Goal: Transaction & Acquisition: Book appointment/travel/reservation

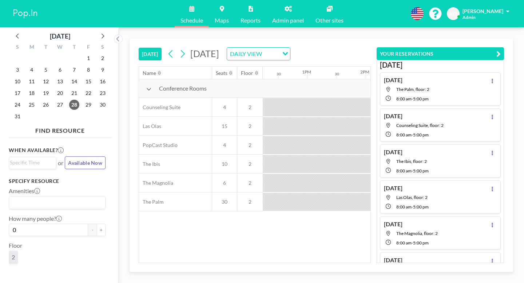
scroll to position [0, 734]
click at [98, 31] on icon at bounding box center [102, 35] width 9 height 9
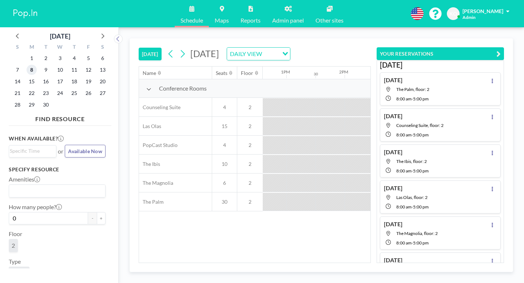
click at [27, 65] on span "8" at bounding box center [32, 70] width 10 height 10
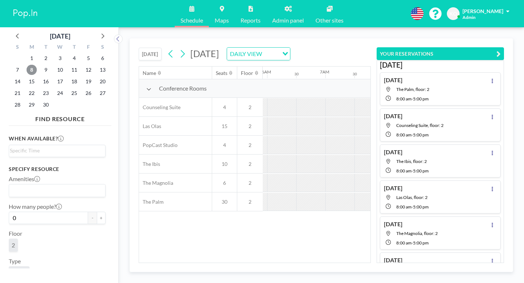
scroll to position [0, 355]
click at [490, 117] on div at bounding box center [504, 126] width 29 height 18
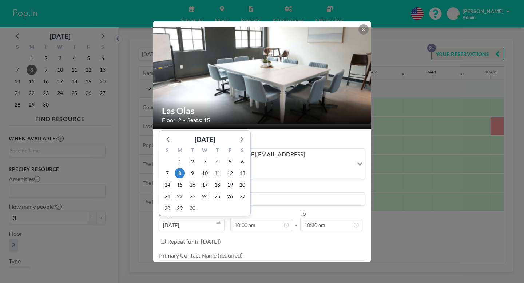
scroll to position [47, 0]
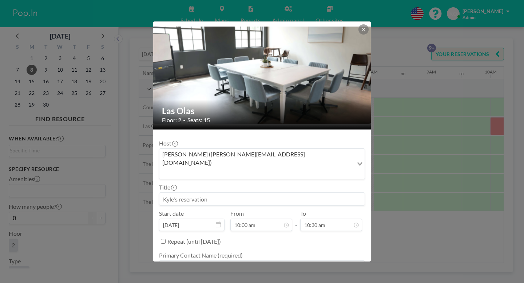
click at [303, 193] on input at bounding box center [261, 199] width 205 height 12
click at [318, 219] on input "10:30 am" at bounding box center [331, 225] width 62 height 12
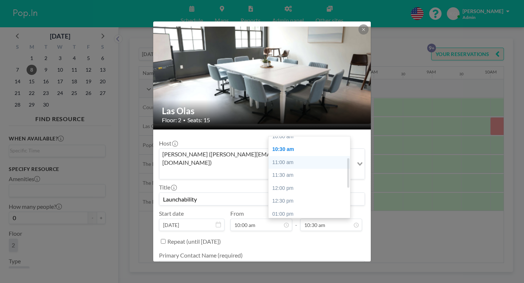
click at [283, 156] on div "11:00 am" at bounding box center [310, 162] width 82 height 13
type input "Launchability"
type input "11:00 am"
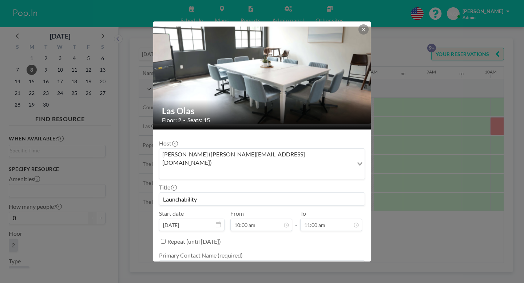
scroll to position [47, 0]
click at [225, 261] on textarea at bounding box center [262, 267] width 206 height 12
type textarea "[PERSON_NAME]"
type textarea "6784382890"
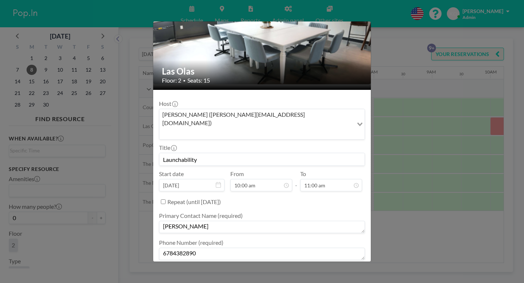
type textarea "it's FREE.99 for me!"
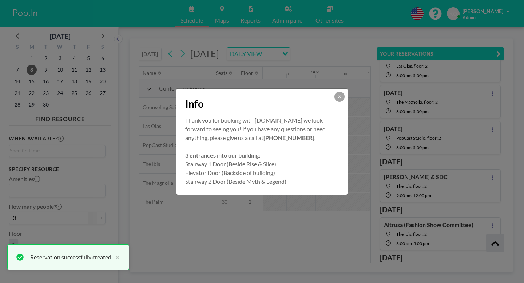
scroll to position [132, 0]
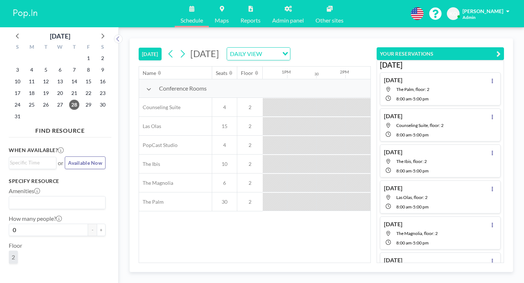
scroll to position [0, 734]
click at [98, 33] on icon at bounding box center [102, 35] width 9 height 9
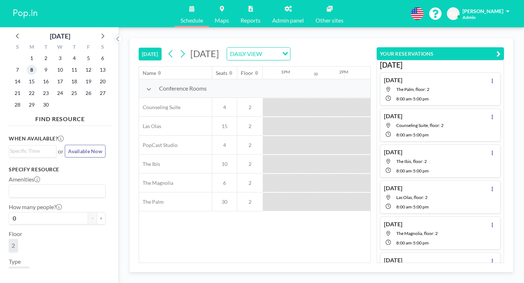
click at [27, 65] on span "8" at bounding box center [32, 70] width 10 height 10
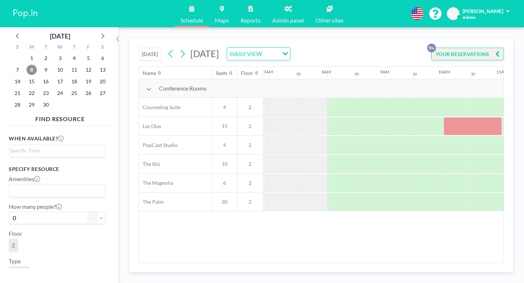
scroll to position [0, 408]
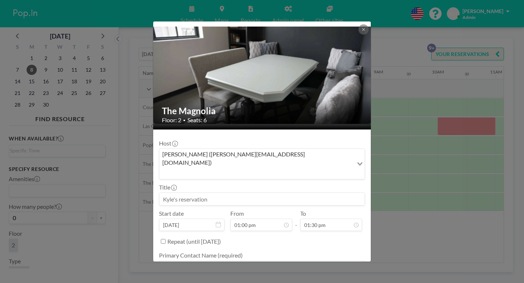
click at [318, 193] on input at bounding box center [261, 199] width 205 height 12
type input "k"
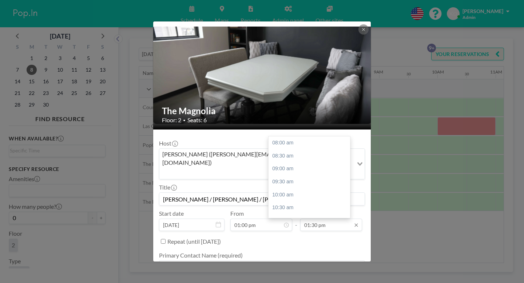
scroll to position [128, 0]
click at [300, 219] on input "01:30 pm" at bounding box center [331, 225] width 62 height 12
click at [279, 164] on div "02:00 pm" at bounding box center [310, 170] width 82 height 13
type input "Karen / Erin / Nicole"
type input "02:00 pm"
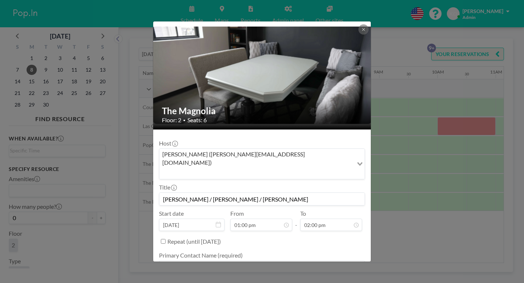
scroll to position [116, 0]
click at [217, 261] on textarea at bounding box center [262, 267] width 206 height 12
type textarea "[PERSON_NAME]"
type textarea "6784382890"
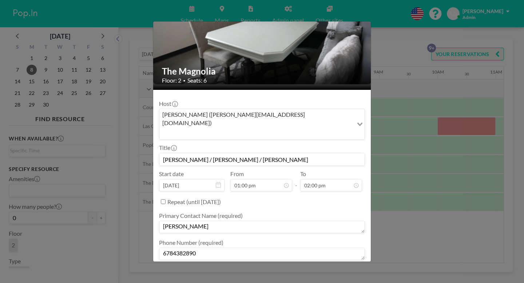
type textarea "free.99"
